Goal: Leave review/rating: Leave review/rating

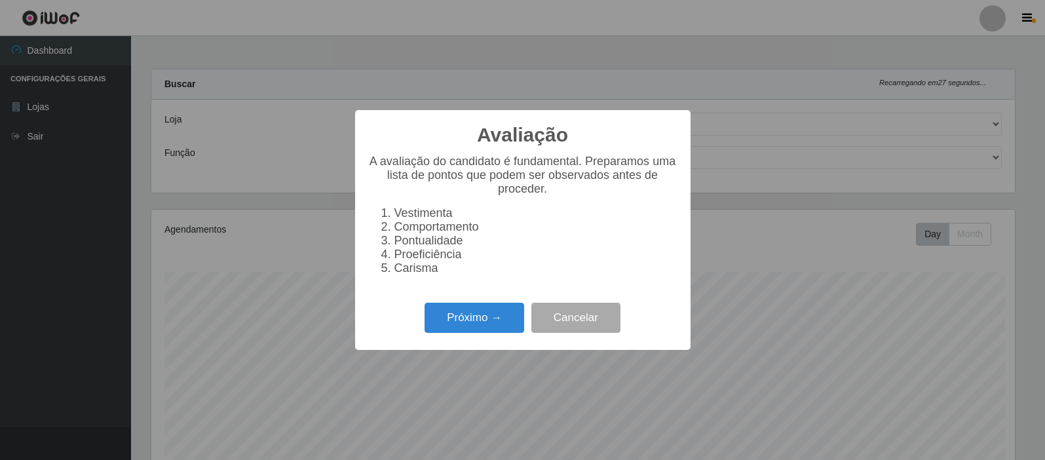
select select "162"
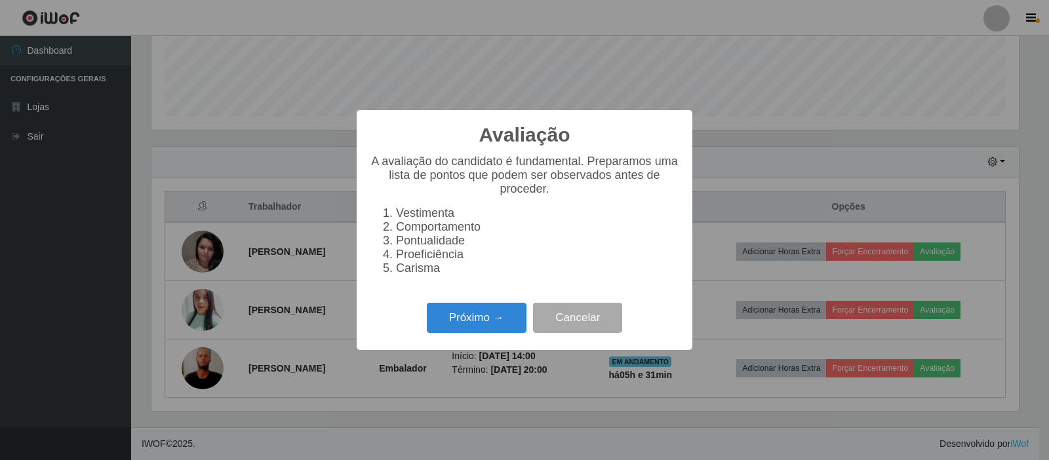
scroll to position [272, 867]
click at [482, 326] on button "Próximo →" at bounding box center [477, 318] width 100 height 31
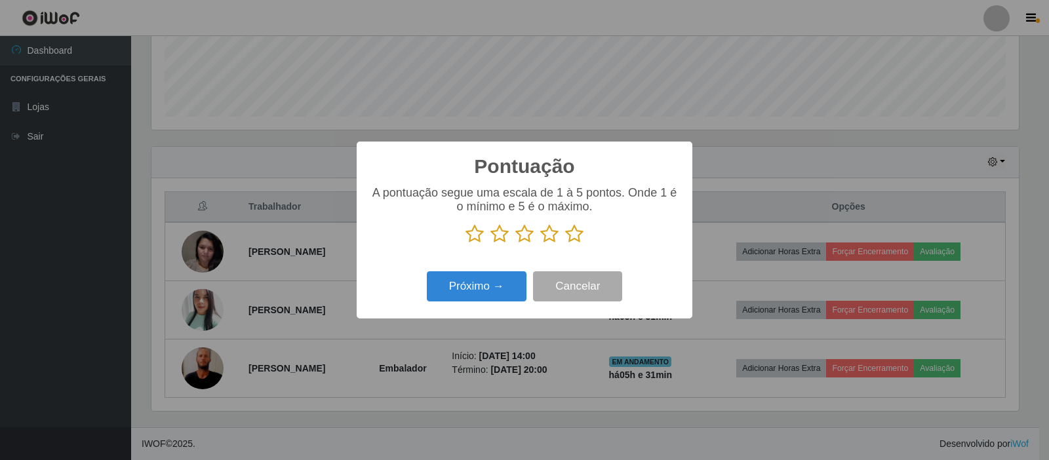
scroll to position [655154, 654559]
click at [577, 234] on icon at bounding box center [574, 234] width 18 height 20
click at [565, 244] on input "radio" at bounding box center [565, 244] width 0 height 0
click at [503, 287] on button "Próximo →" at bounding box center [477, 286] width 100 height 31
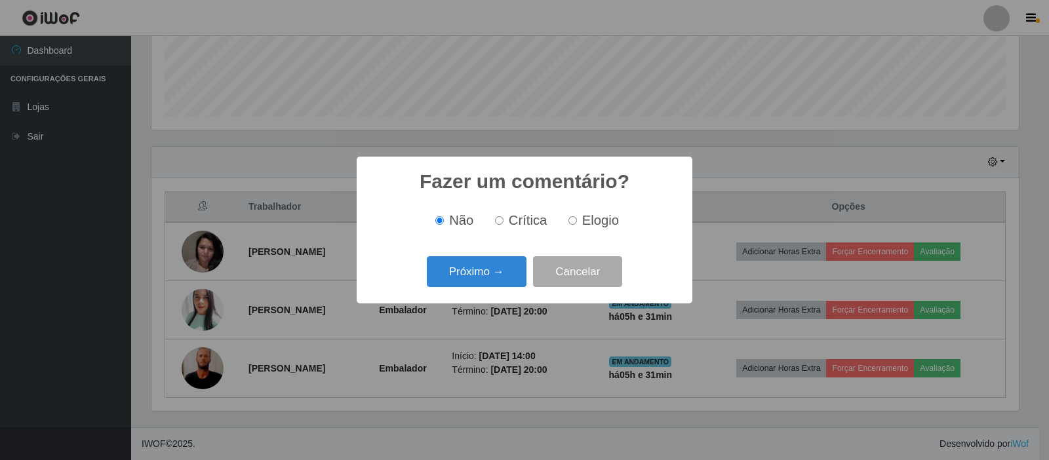
click at [573, 218] on input "Elogio" at bounding box center [572, 220] width 9 height 9
radio input "true"
click at [475, 263] on button "Próximo →" at bounding box center [477, 271] width 100 height 31
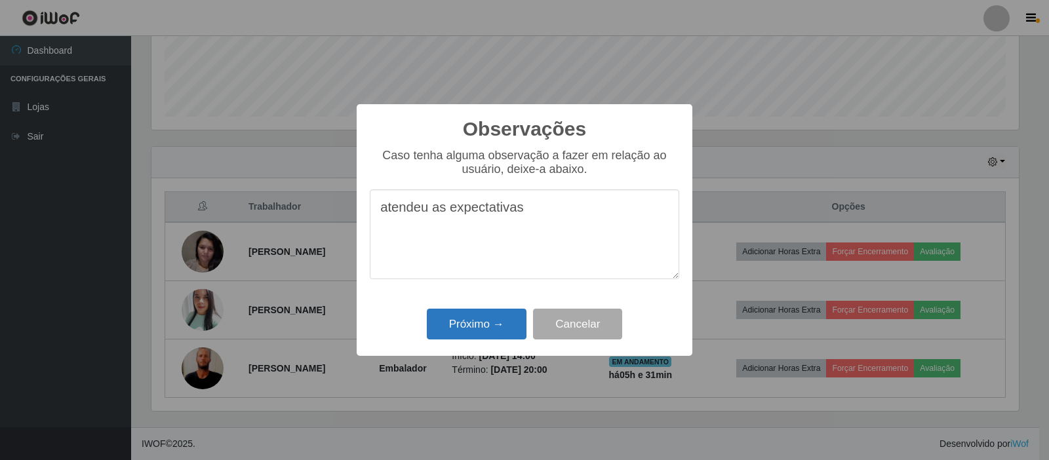
type textarea "atendeu as expectativas"
click at [482, 324] on button "Próximo →" at bounding box center [477, 324] width 100 height 31
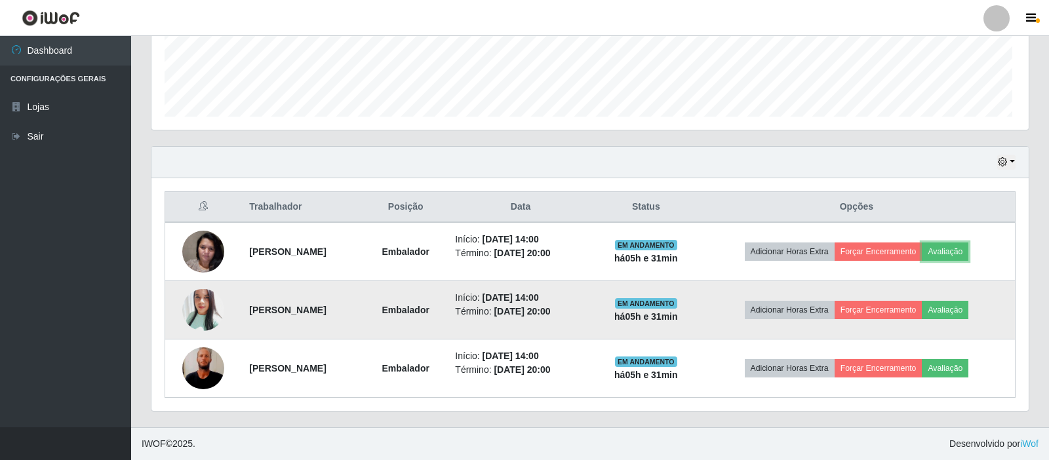
scroll to position [272, 874]
click at [965, 308] on button "Avaliação" at bounding box center [942, 310] width 47 height 18
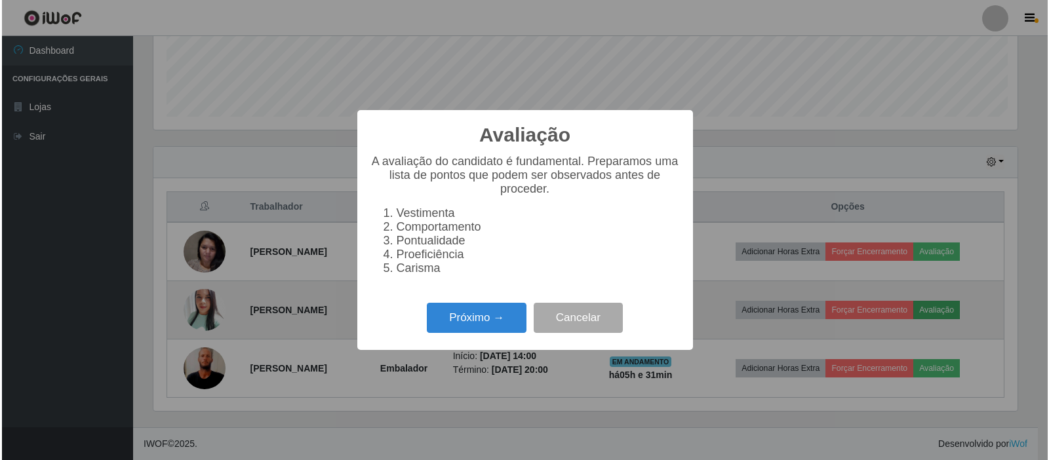
scroll to position [272, 867]
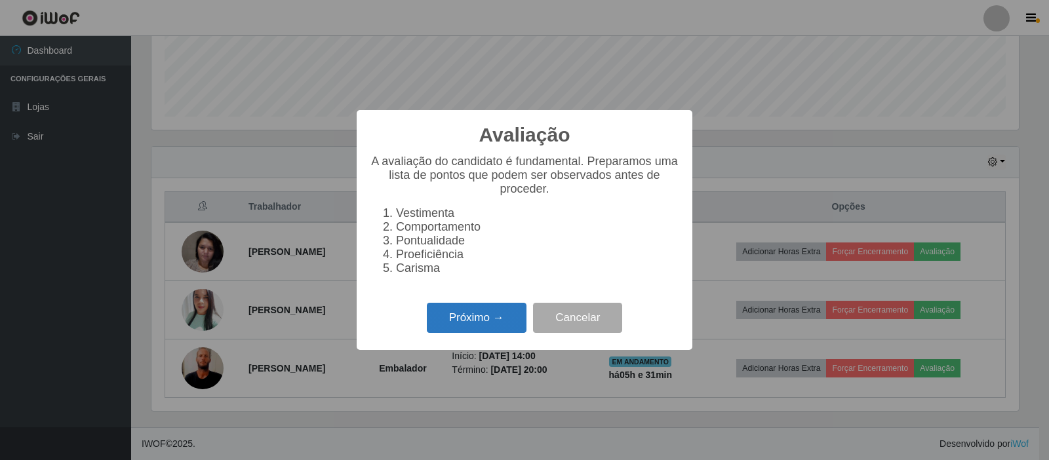
click at [507, 331] on button "Próximo →" at bounding box center [477, 318] width 100 height 31
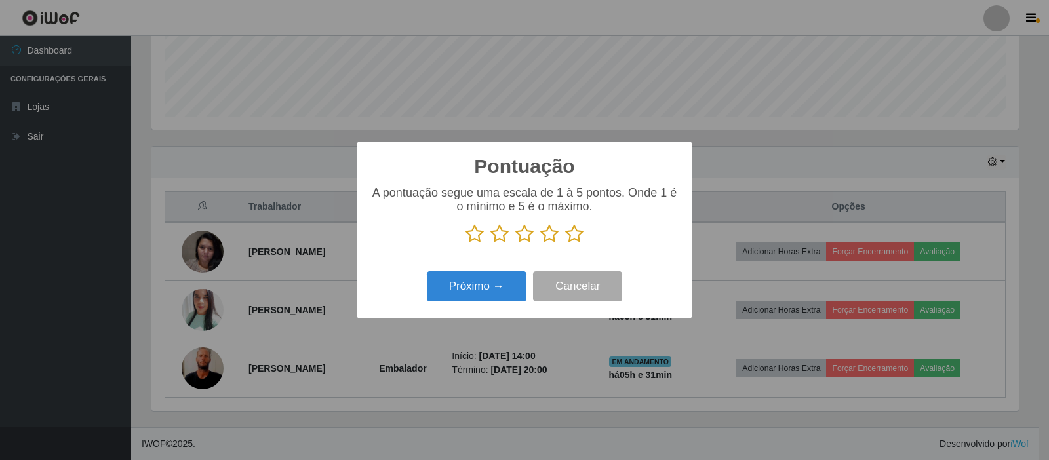
click at [568, 230] on icon at bounding box center [574, 234] width 18 height 20
click at [565, 244] on input "radio" at bounding box center [565, 244] width 0 height 0
click at [490, 280] on button "Próximo →" at bounding box center [477, 286] width 100 height 31
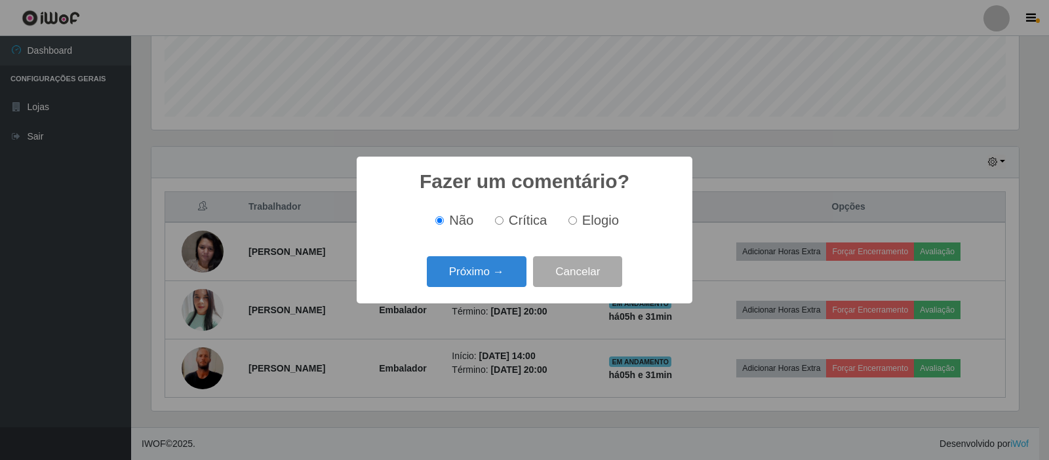
click at [570, 220] on input "Elogio" at bounding box center [572, 220] width 9 height 9
radio input "true"
click at [500, 264] on button "Próximo →" at bounding box center [477, 271] width 100 height 31
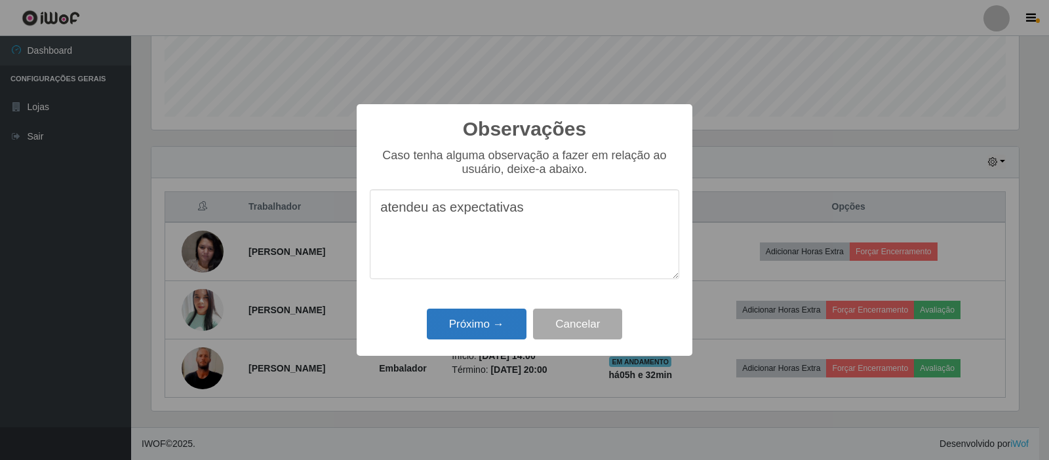
type textarea "atendeu as expectativas"
click at [487, 321] on button "Próximo →" at bounding box center [477, 324] width 100 height 31
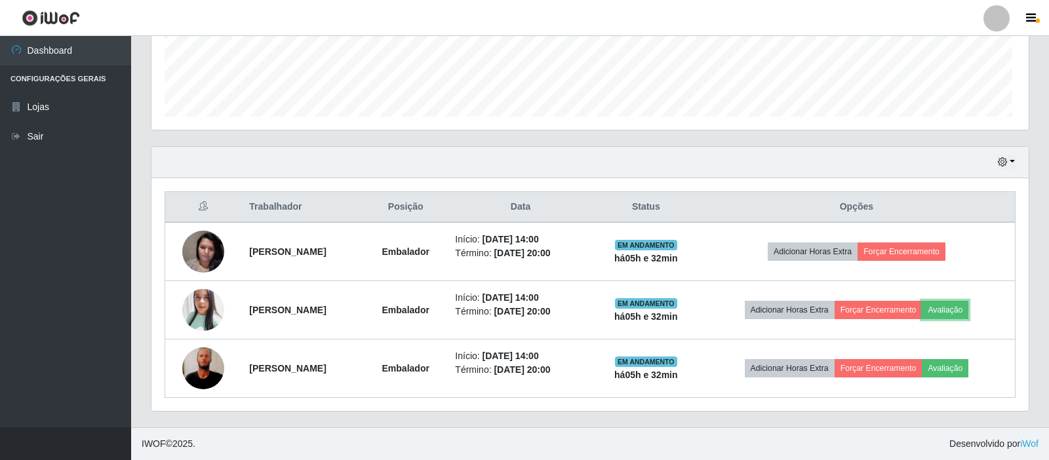
scroll to position [272, 874]
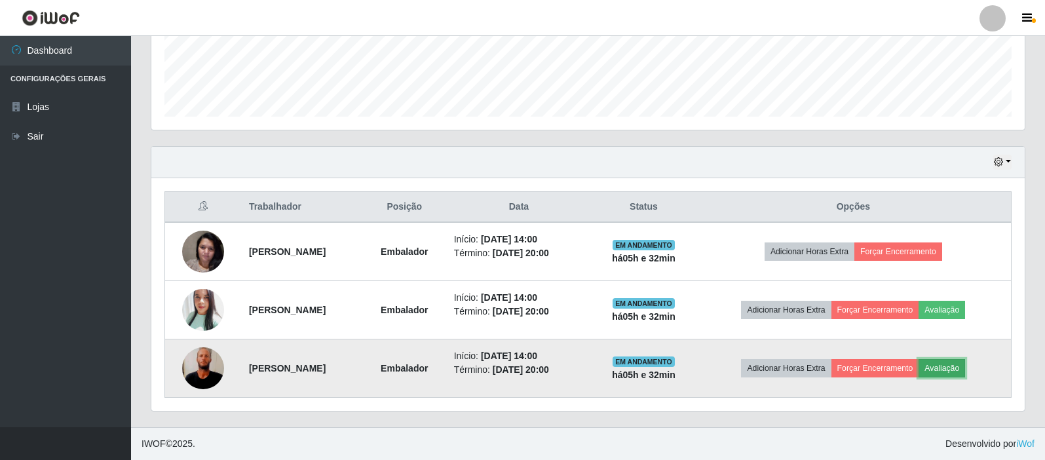
click at [960, 374] on button "Avaliação" at bounding box center [942, 368] width 47 height 18
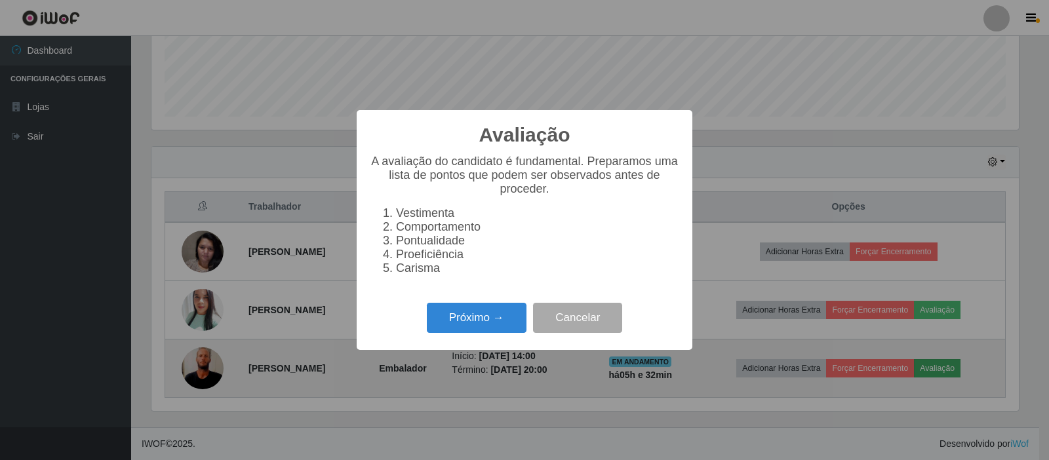
scroll to position [272, 867]
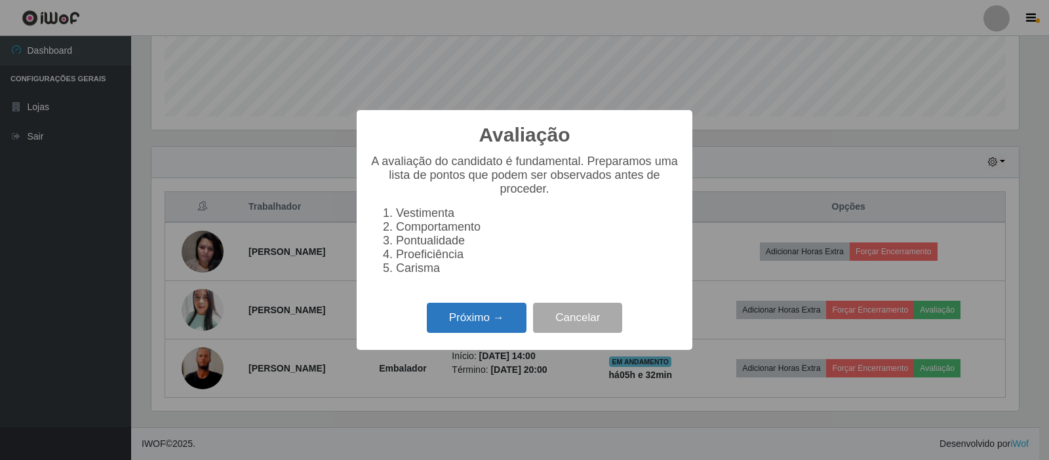
click at [450, 332] on button "Próximo →" at bounding box center [477, 318] width 100 height 31
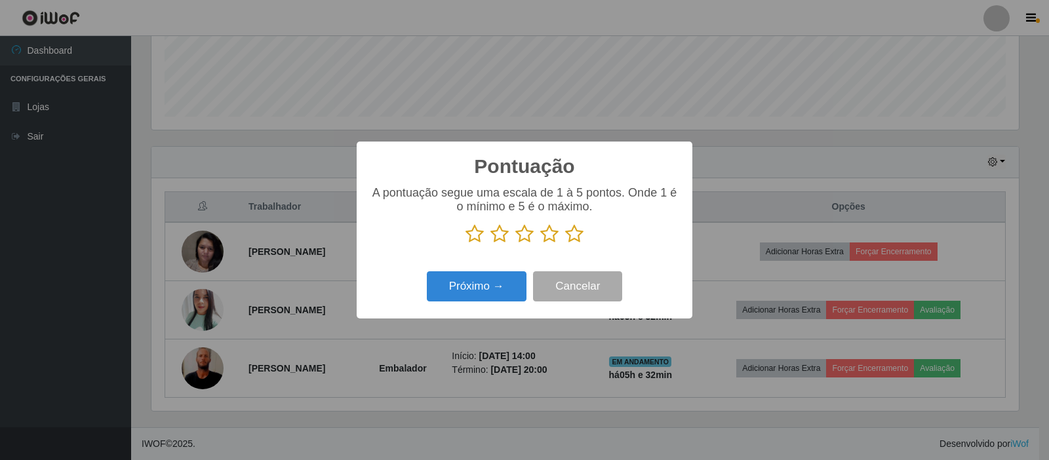
click at [579, 241] on icon at bounding box center [574, 234] width 18 height 20
click at [565, 244] on input "radio" at bounding box center [565, 244] width 0 height 0
click at [493, 287] on button "Próximo →" at bounding box center [477, 286] width 100 height 31
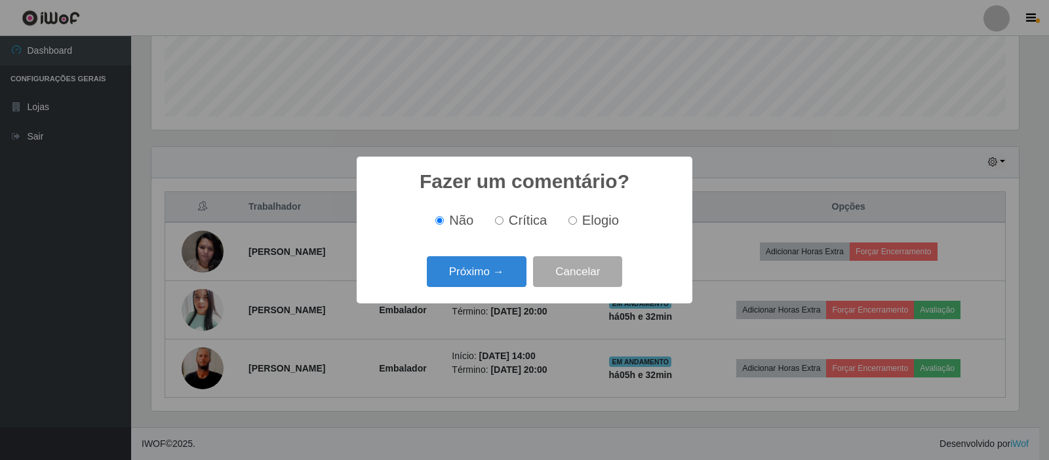
click at [570, 229] on div "Não Crítica Elogio" at bounding box center [524, 220] width 309 height 39
drag, startPoint x: 573, startPoint y: 220, endPoint x: 545, endPoint y: 233, distance: 32.0
click at [573, 219] on input "Elogio" at bounding box center [572, 220] width 9 height 9
radio input "true"
click at [513, 258] on button "Próximo →" at bounding box center [477, 271] width 100 height 31
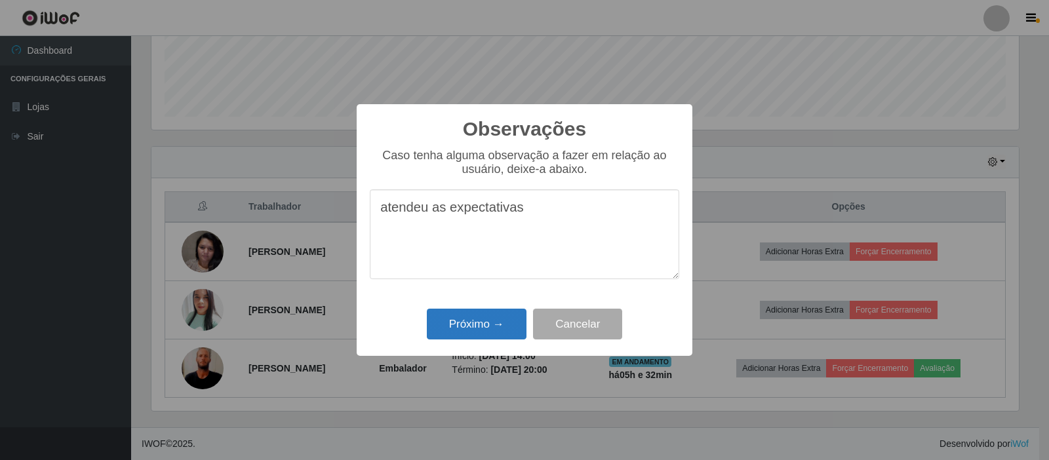
type textarea "atendeu as expectativas"
click at [493, 323] on button "Próximo →" at bounding box center [477, 324] width 100 height 31
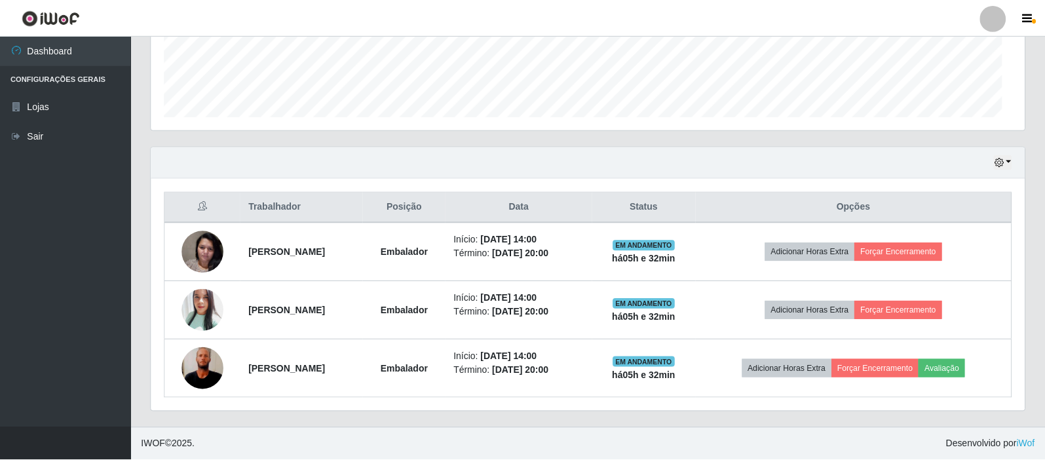
scroll to position [272, 874]
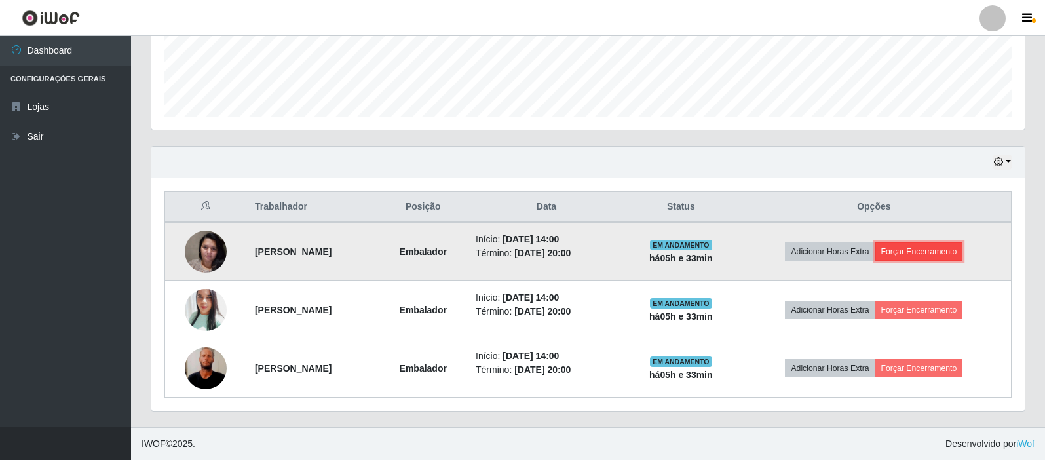
click at [940, 258] on button "Forçar Encerramento" at bounding box center [920, 252] width 88 height 18
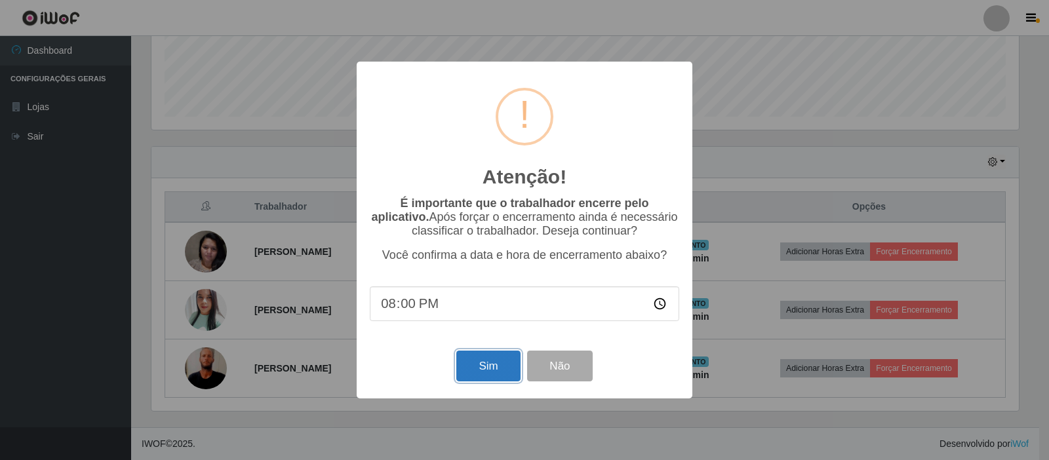
click at [492, 357] on button "Sim" at bounding box center [488, 366] width 64 height 31
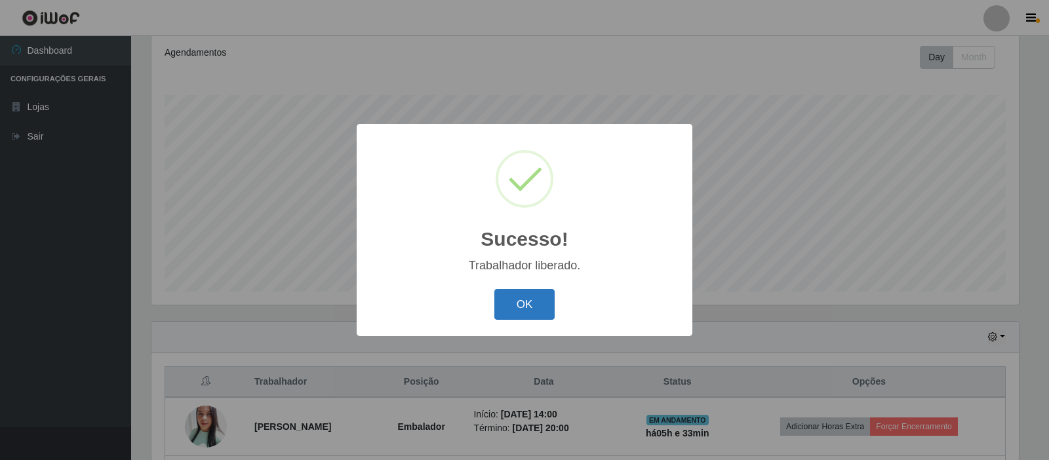
click at [526, 297] on button "OK" at bounding box center [524, 304] width 61 height 31
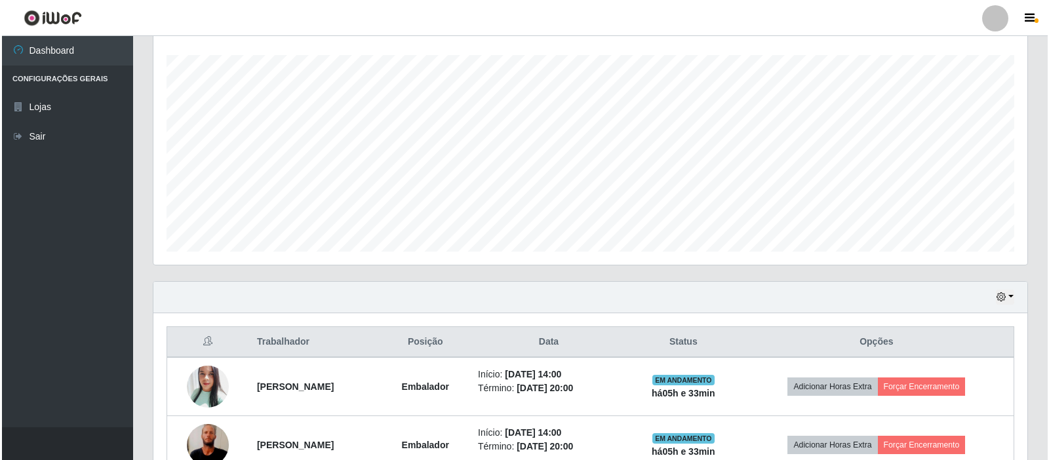
scroll to position [294, 0]
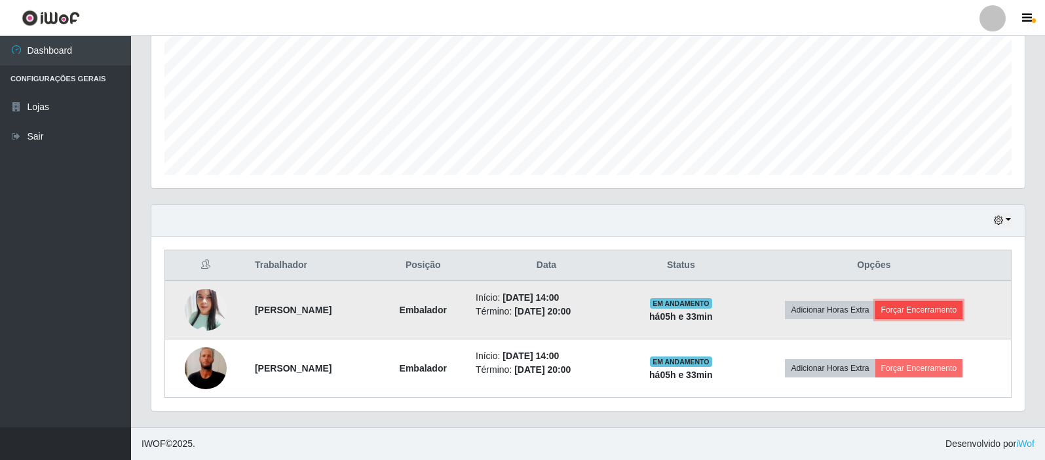
click at [963, 305] on button "Forçar Encerramento" at bounding box center [920, 310] width 88 height 18
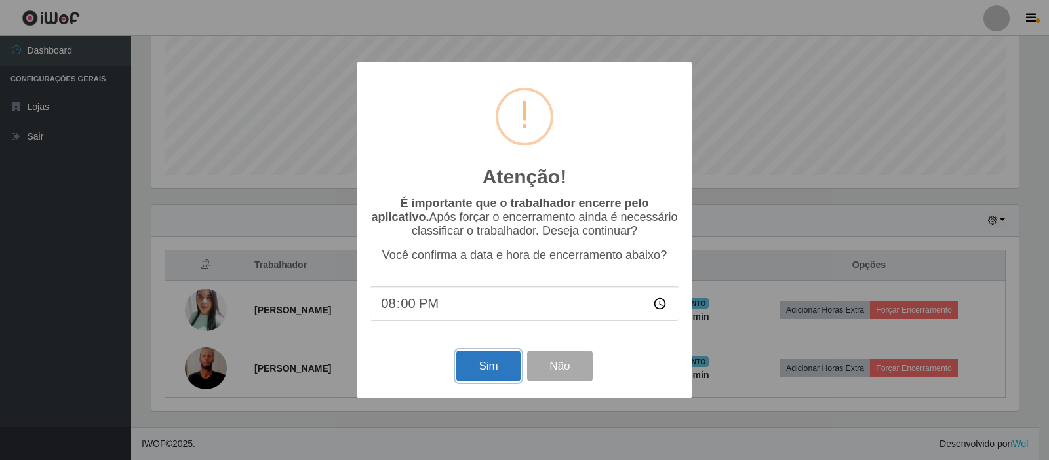
click at [506, 370] on button "Sim" at bounding box center [488, 366] width 64 height 31
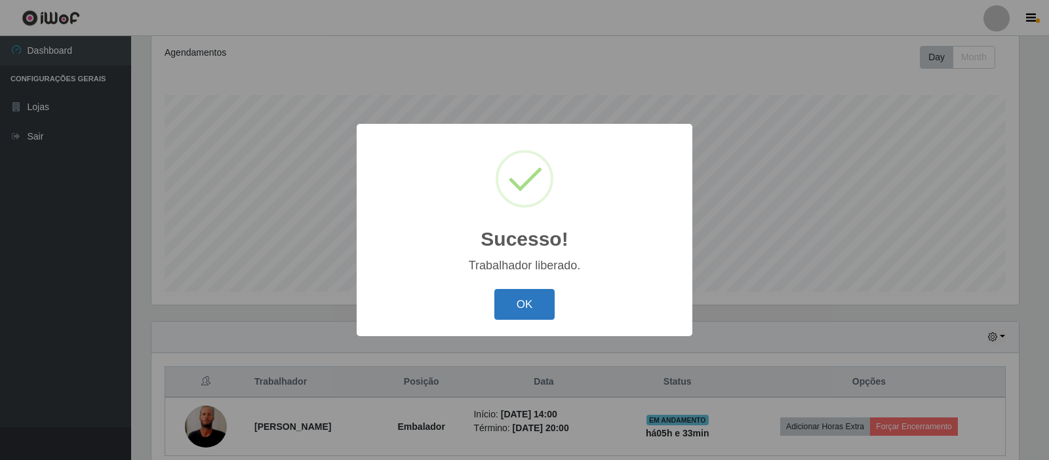
click at [525, 318] on button "OK" at bounding box center [524, 304] width 61 height 31
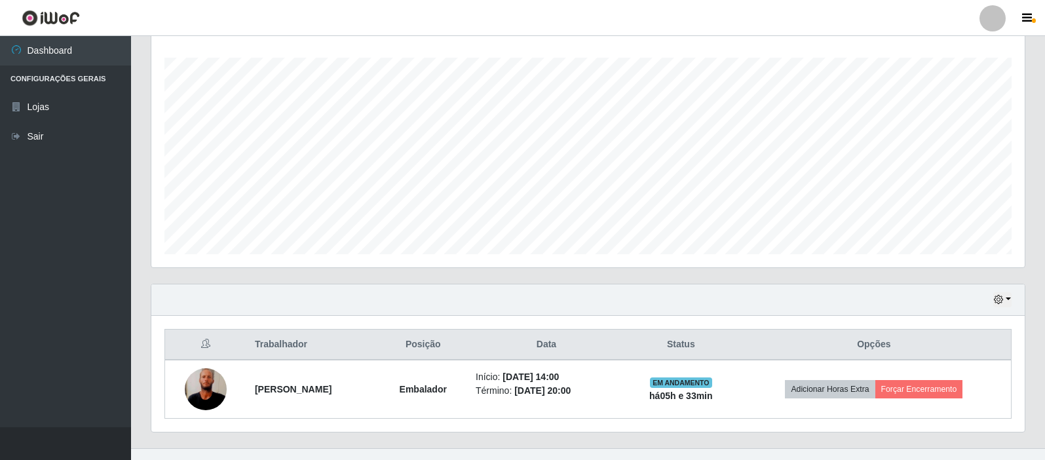
scroll to position [235, 0]
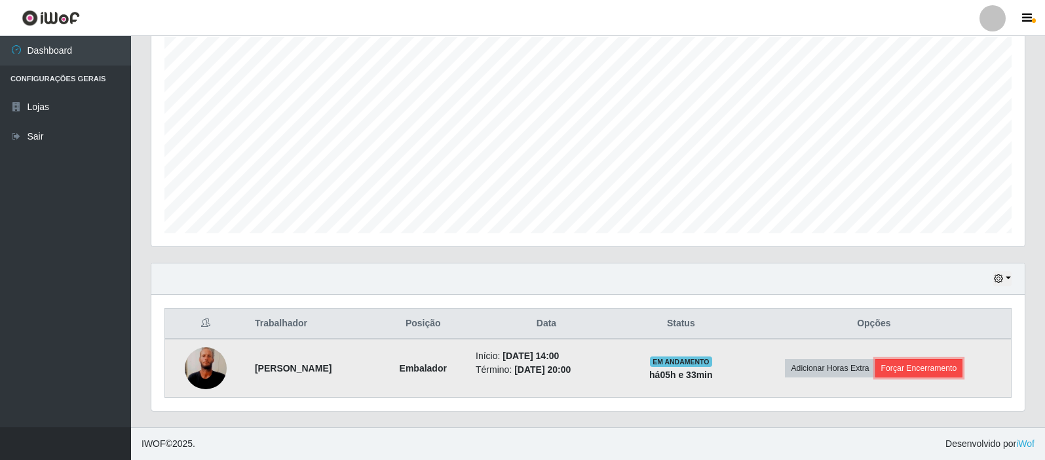
click at [954, 370] on button "Forçar Encerramento" at bounding box center [920, 368] width 88 height 18
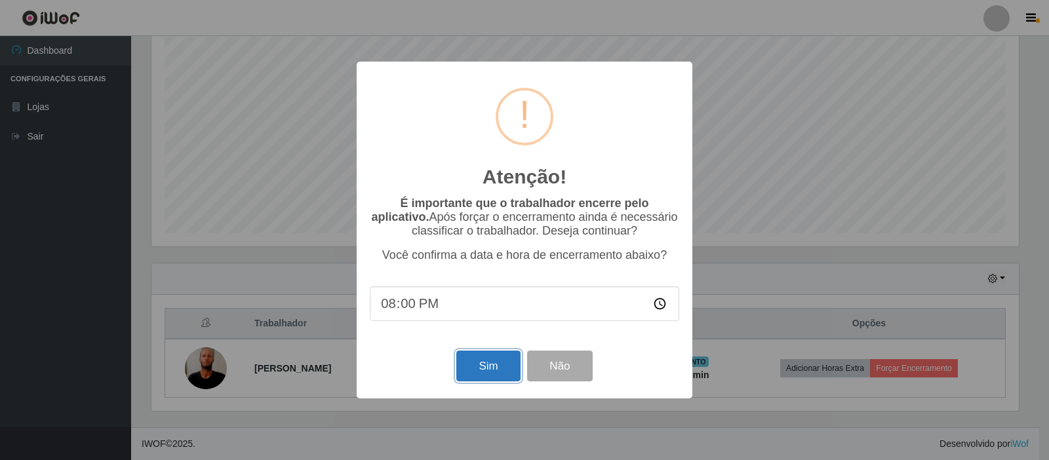
click at [492, 367] on button "Sim" at bounding box center [488, 366] width 64 height 31
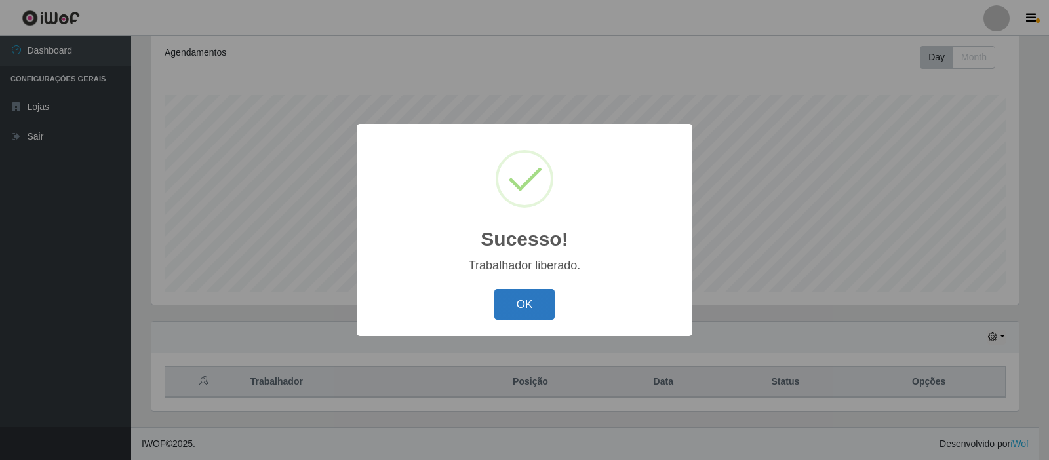
click at [544, 303] on button "OK" at bounding box center [524, 304] width 61 height 31
